Goal: Browse casually: Explore the website without a specific task or goal

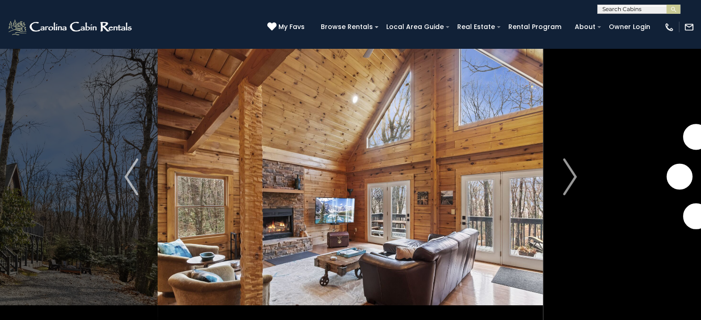
scroll to position [46, 0]
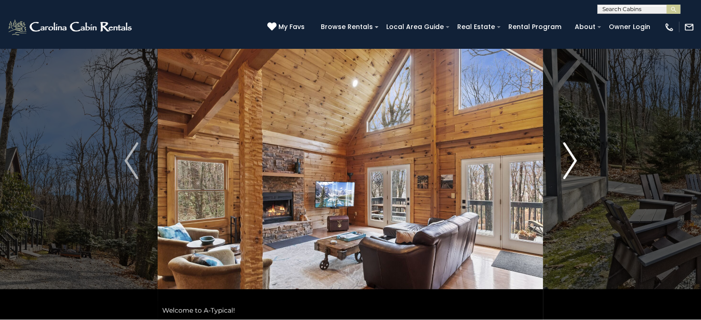
click at [577, 165] on button "Next" at bounding box center [570, 161] width 53 height 318
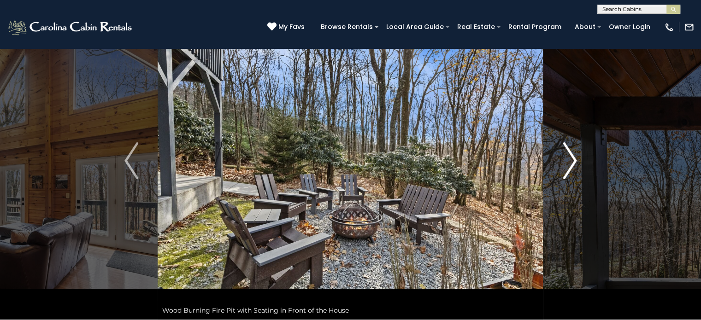
click at [575, 163] on img "Next" at bounding box center [570, 160] width 14 height 37
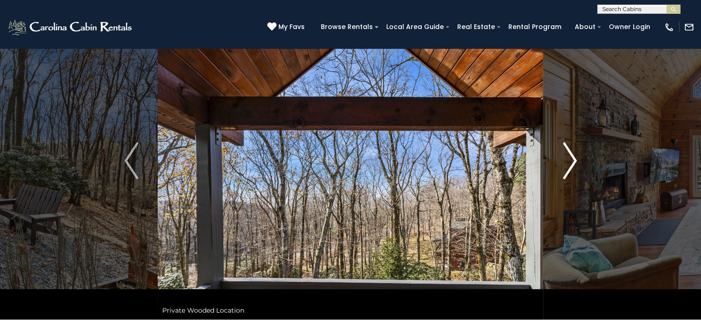
click at [575, 163] on img "Next" at bounding box center [570, 160] width 14 height 37
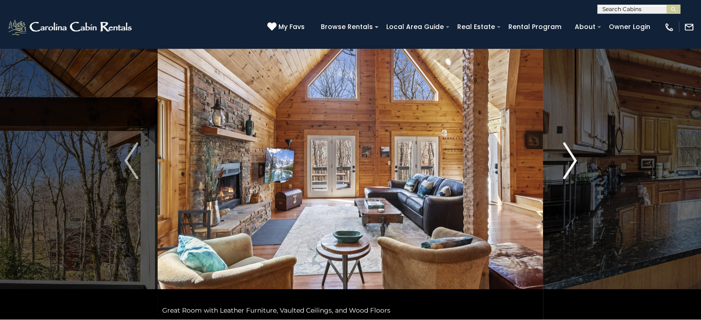
click at [574, 161] on img "Next" at bounding box center [570, 160] width 14 height 37
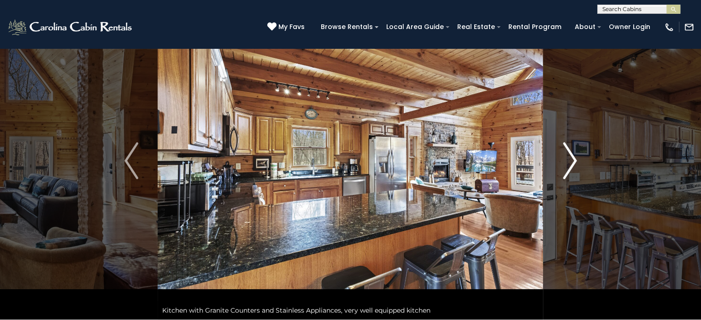
click at [574, 161] on img "Next" at bounding box center [570, 160] width 14 height 37
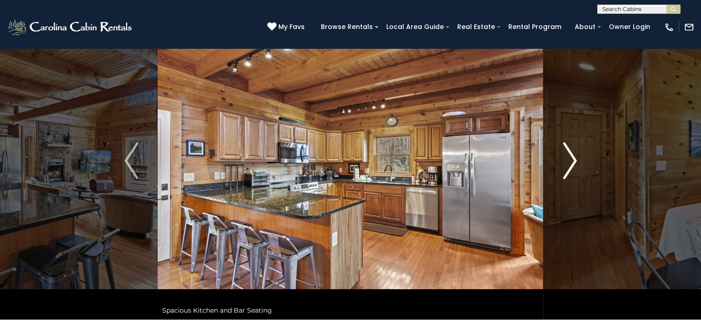
click at [574, 161] on img "Next" at bounding box center [570, 160] width 14 height 37
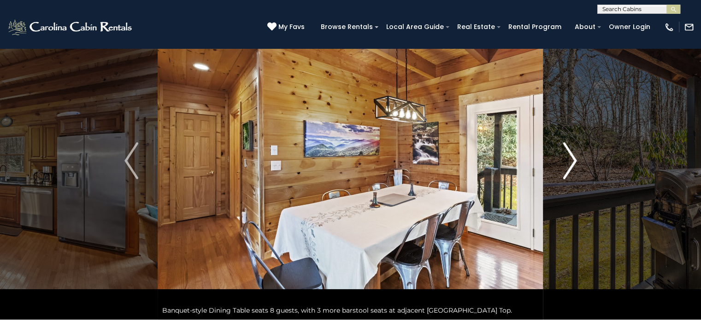
click at [574, 161] on img "Next" at bounding box center [570, 160] width 14 height 37
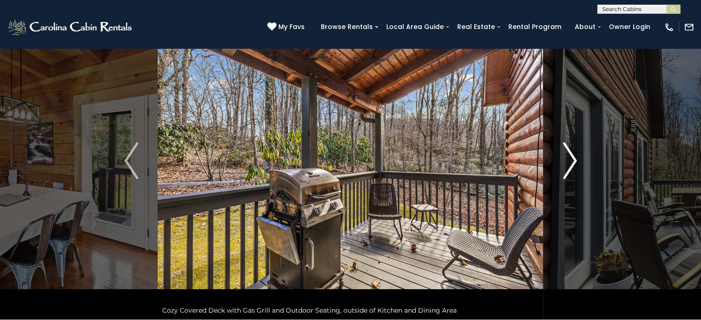
click at [574, 161] on img "Next" at bounding box center [570, 160] width 14 height 37
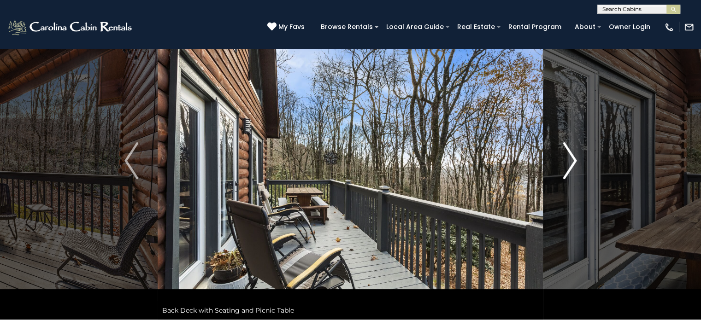
click at [574, 161] on img "Next" at bounding box center [570, 160] width 14 height 37
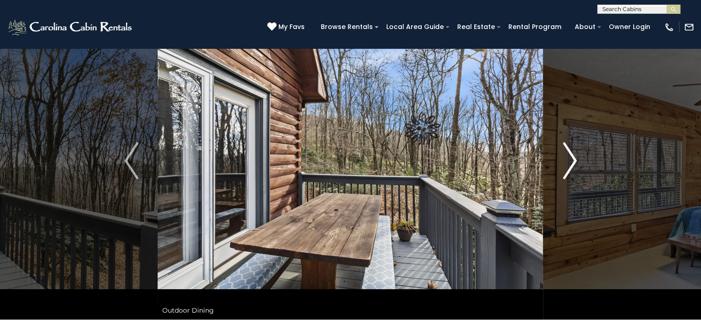
click at [574, 161] on img "Next" at bounding box center [570, 160] width 14 height 37
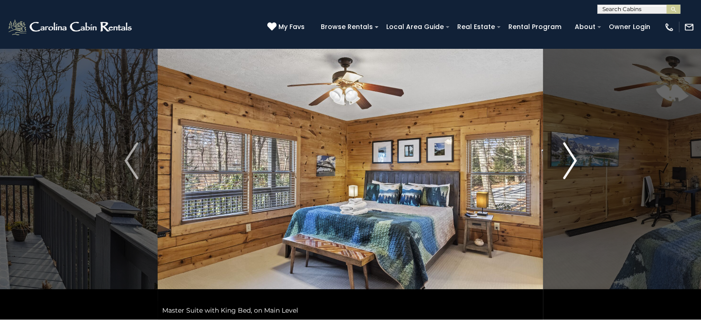
click at [574, 161] on img "Next" at bounding box center [570, 160] width 14 height 37
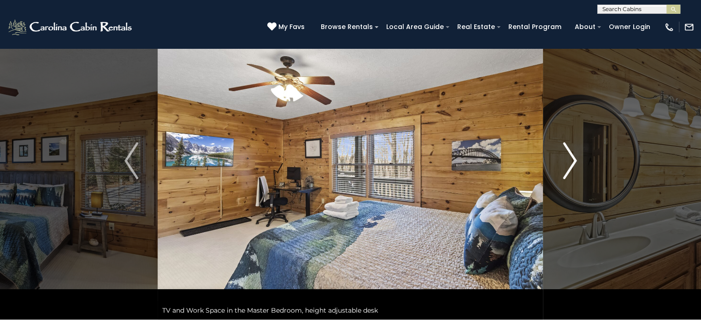
click at [574, 161] on img "Next" at bounding box center [570, 160] width 14 height 37
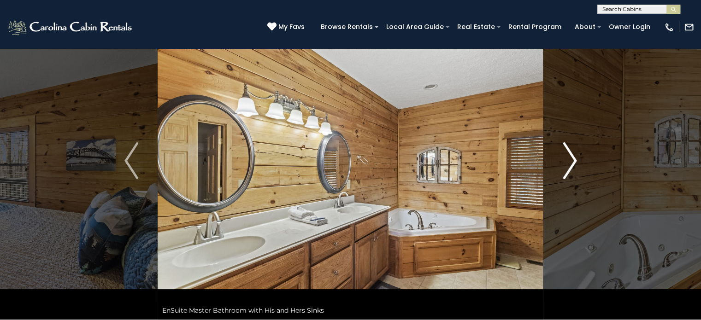
click at [574, 161] on img "Next" at bounding box center [570, 160] width 14 height 37
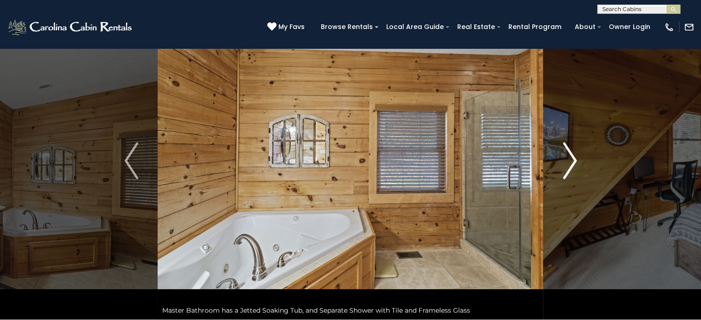
click at [574, 161] on img "Next" at bounding box center [570, 160] width 14 height 37
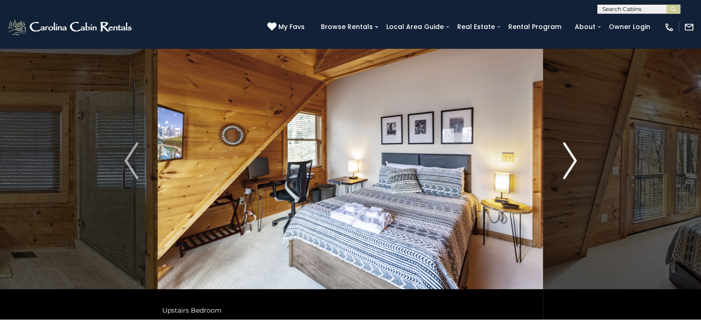
click at [574, 161] on img "Next" at bounding box center [570, 160] width 14 height 37
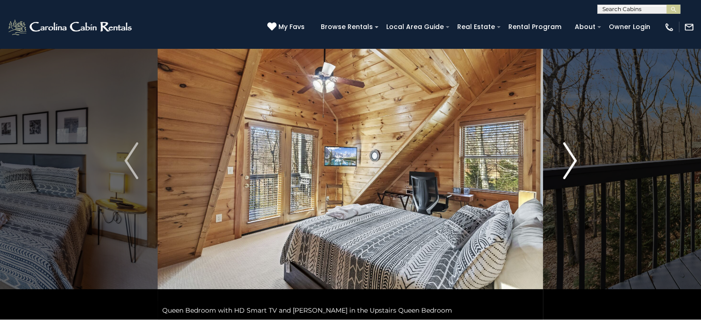
click at [574, 161] on img "Next" at bounding box center [570, 160] width 14 height 37
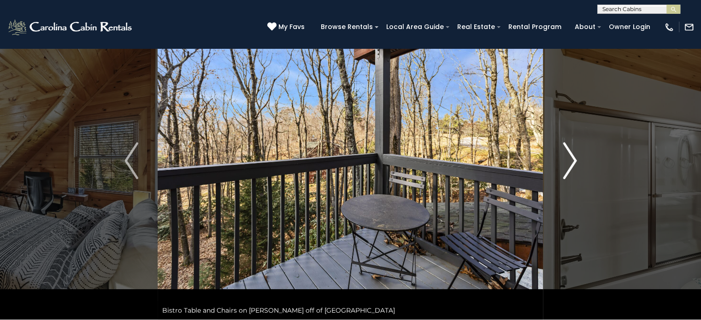
click at [574, 161] on img "Next" at bounding box center [570, 160] width 14 height 37
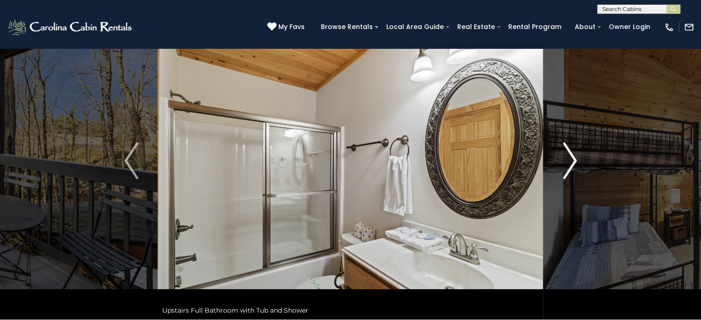
click at [574, 161] on img "Next" at bounding box center [570, 160] width 14 height 37
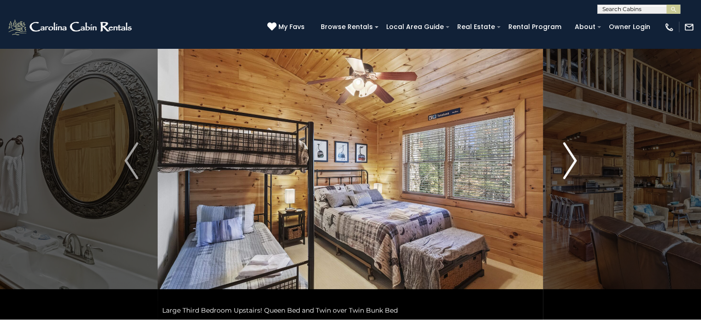
click at [574, 161] on img "Next" at bounding box center [570, 160] width 14 height 37
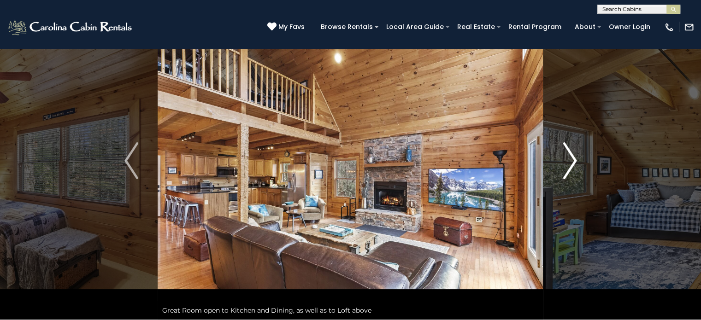
click at [574, 161] on img "Next" at bounding box center [570, 160] width 14 height 37
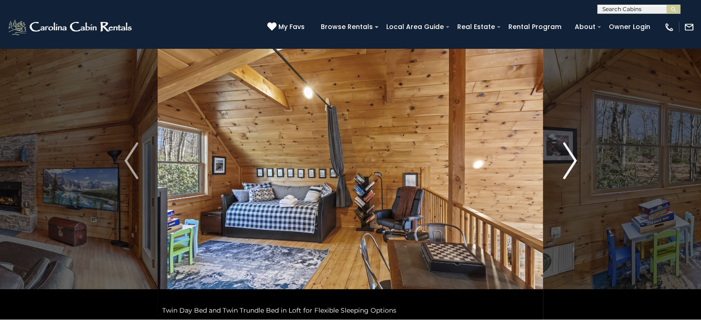
click at [574, 161] on img "Next" at bounding box center [570, 160] width 14 height 37
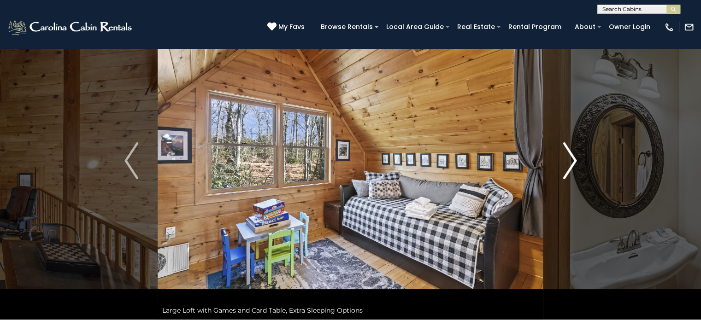
click at [574, 161] on img "Next" at bounding box center [570, 160] width 14 height 37
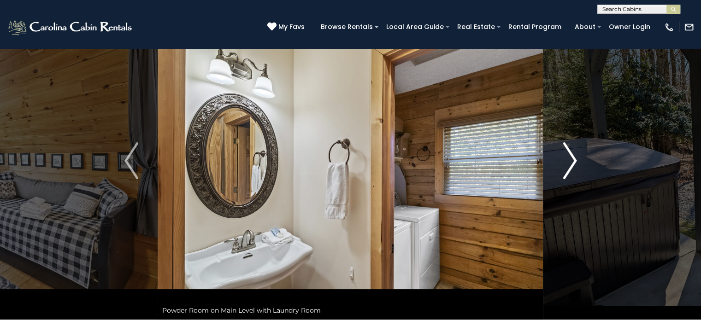
click at [574, 161] on img "Next" at bounding box center [570, 160] width 14 height 37
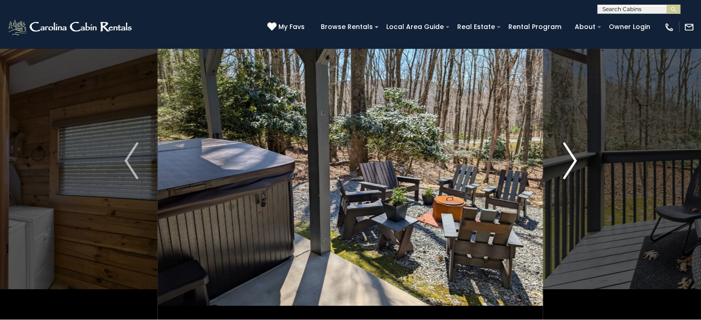
click at [574, 161] on img "Next" at bounding box center [570, 160] width 14 height 37
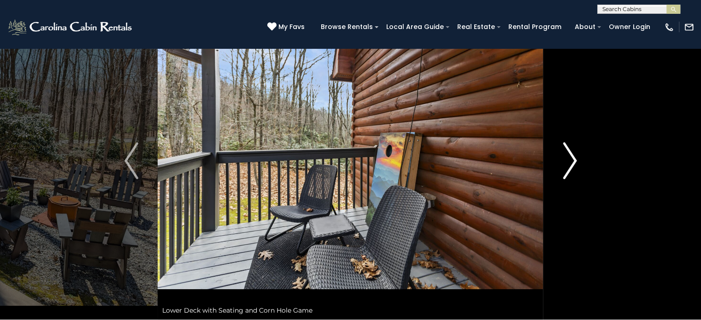
click at [574, 161] on img "Next" at bounding box center [570, 160] width 14 height 37
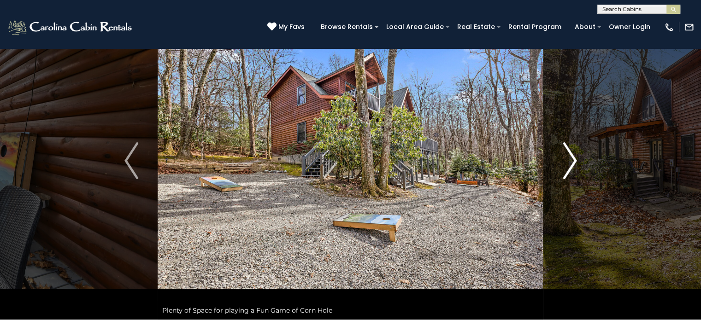
click at [574, 161] on img "Next" at bounding box center [570, 160] width 14 height 37
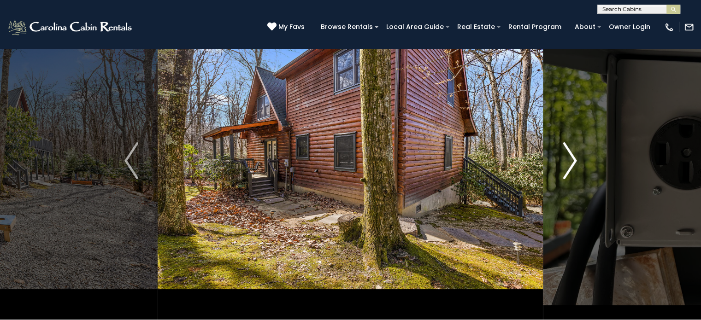
click at [574, 161] on img "Next" at bounding box center [570, 160] width 14 height 37
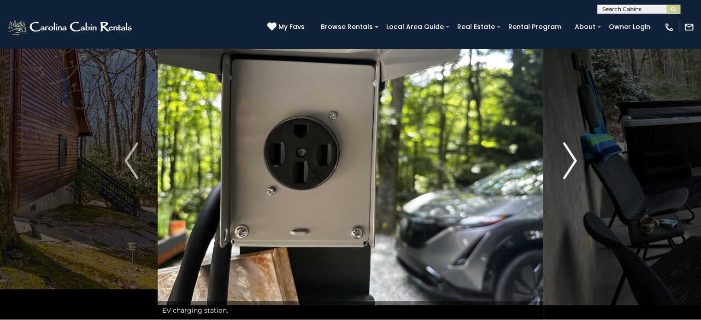
click at [574, 161] on img "Next" at bounding box center [570, 160] width 14 height 37
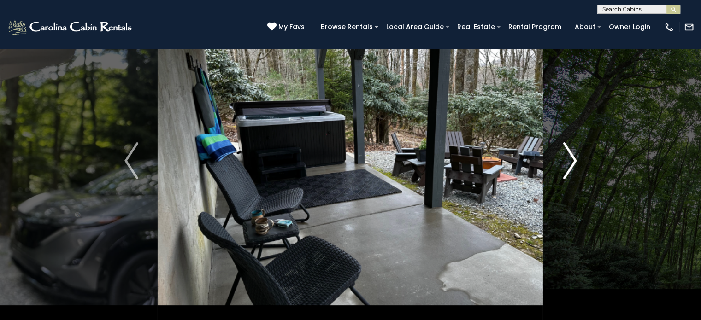
click at [574, 161] on img "Next" at bounding box center [570, 160] width 14 height 37
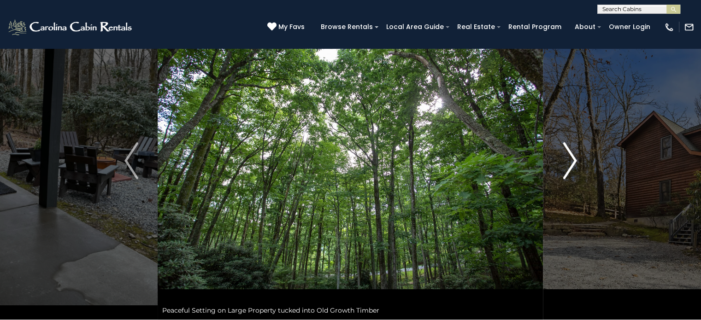
click at [574, 161] on img "Next" at bounding box center [570, 160] width 14 height 37
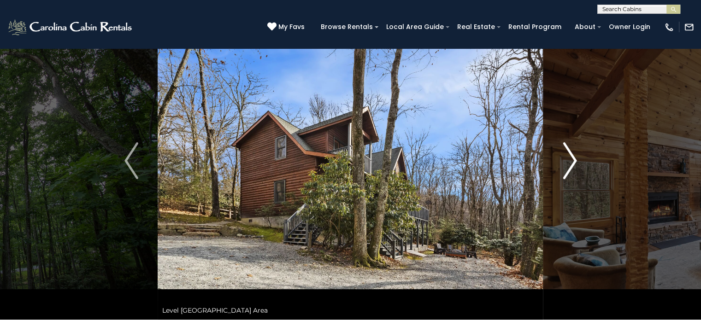
click at [574, 161] on img "Next" at bounding box center [570, 160] width 14 height 37
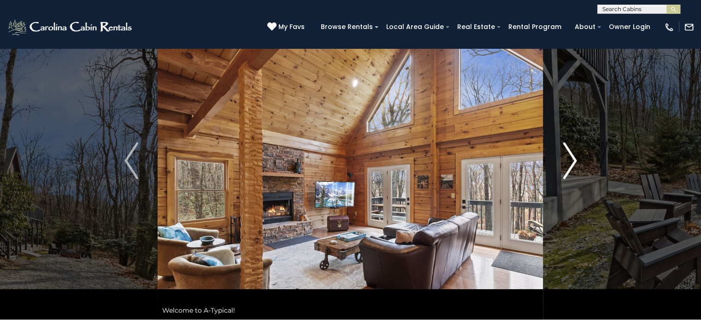
click at [574, 161] on img "Next" at bounding box center [570, 160] width 14 height 37
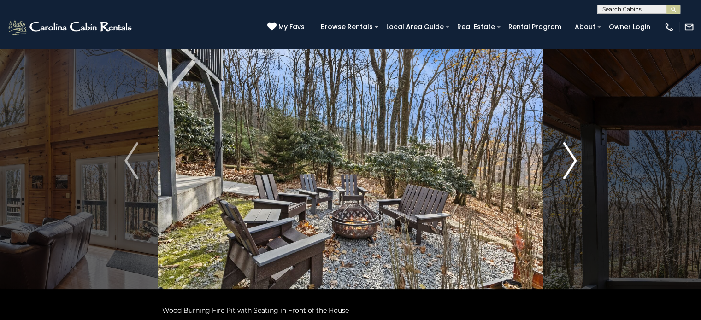
click at [574, 161] on img "Next" at bounding box center [570, 160] width 14 height 37
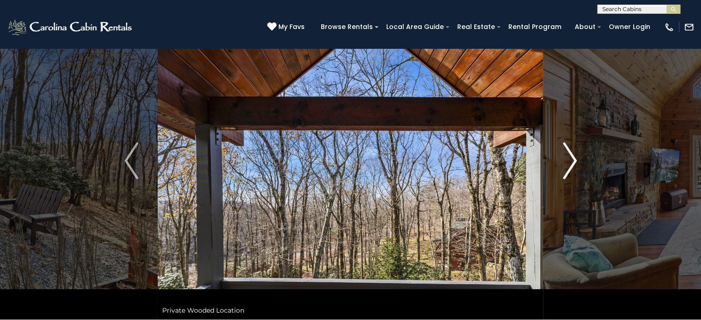
click at [574, 161] on img "Next" at bounding box center [570, 160] width 14 height 37
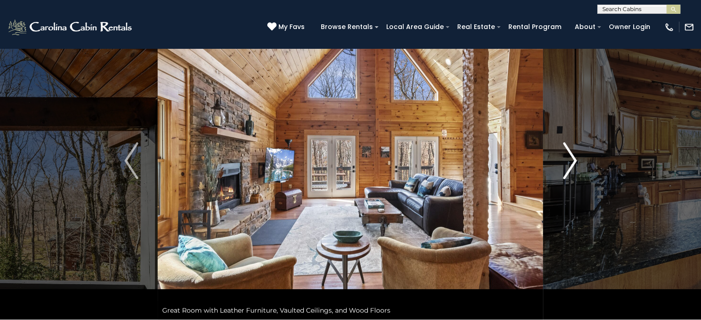
click at [574, 161] on img "Next" at bounding box center [570, 160] width 14 height 37
